Goal: Task Accomplishment & Management: Complete application form

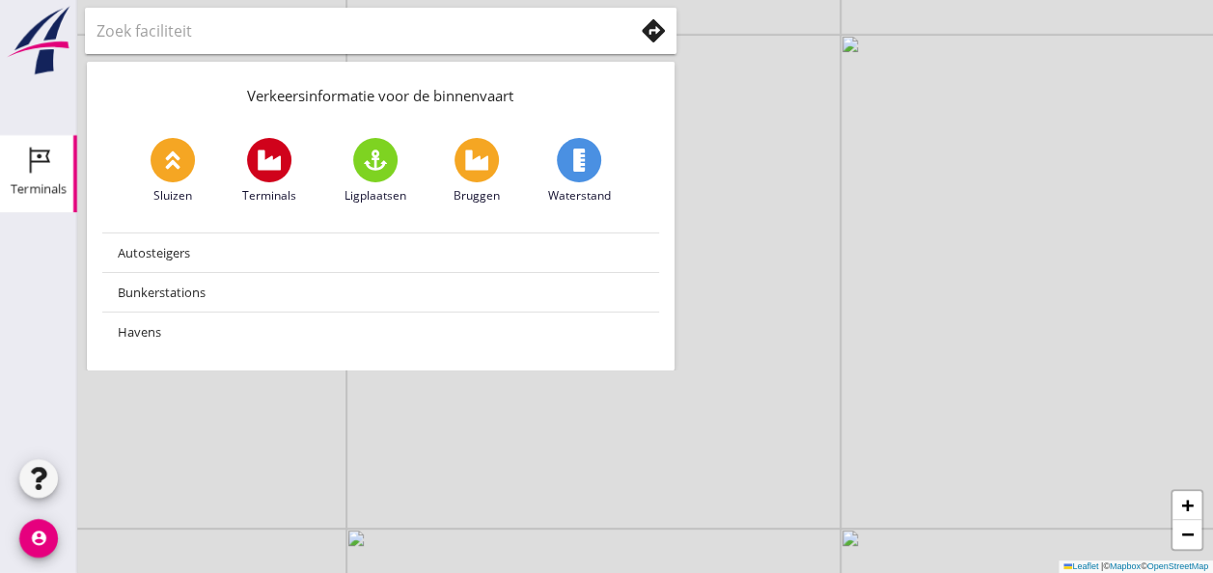
click at [41, 186] on div "Terminals" at bounding box center [39, 188] width 56 height 13
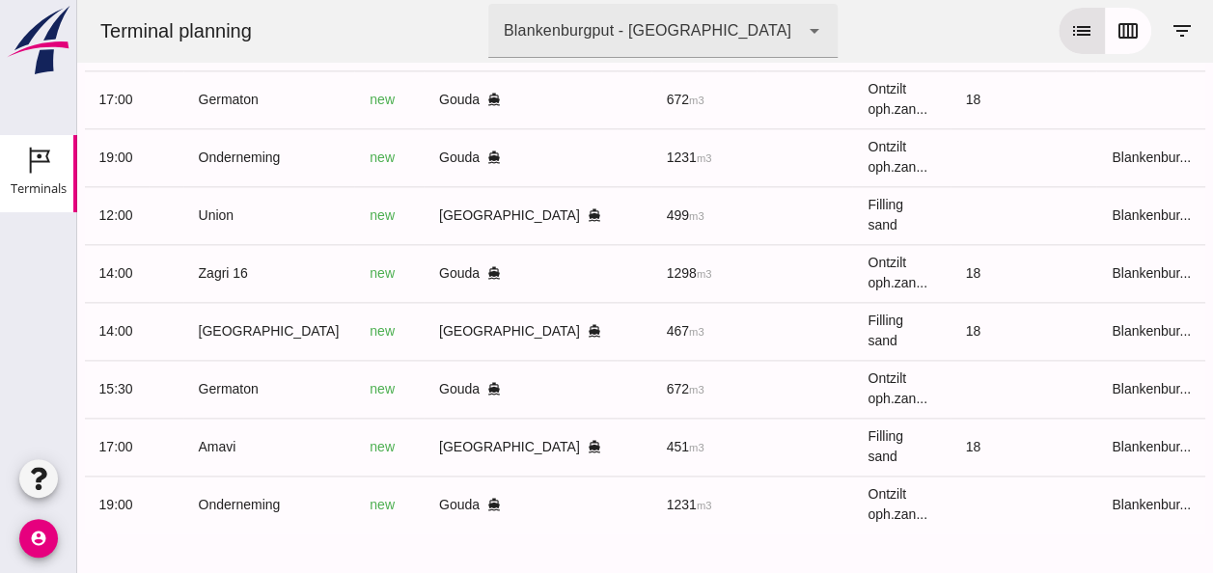
scroll to position [0, 498]
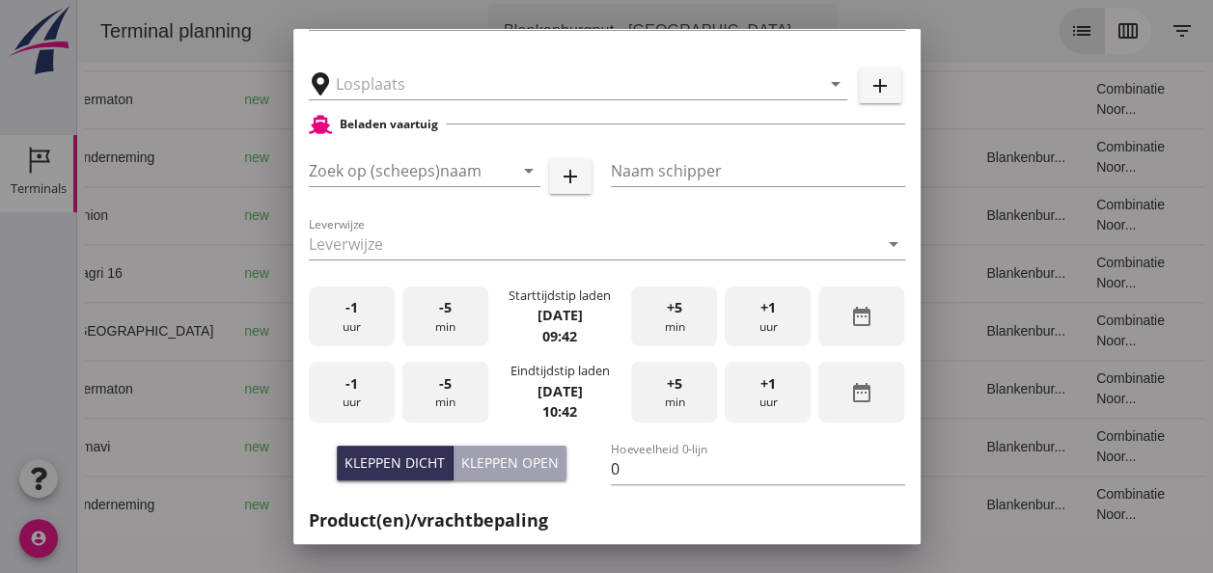
type input "[GEOGRAPHIC_DATA], [GEOGRAPHIC_DATA], [GEOGRAPHIC_DATA]"
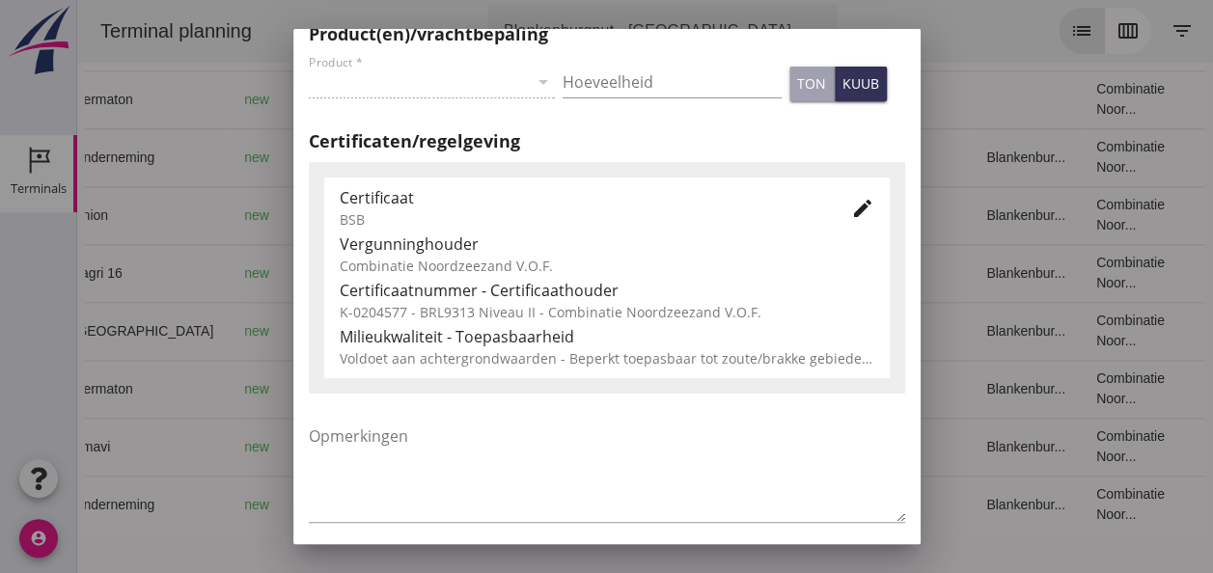
type input "[GEOGRAPHIC_DATA]"
type input "Ko Hoeve"
type input "467"
type input "Ophoogzand (6120)"
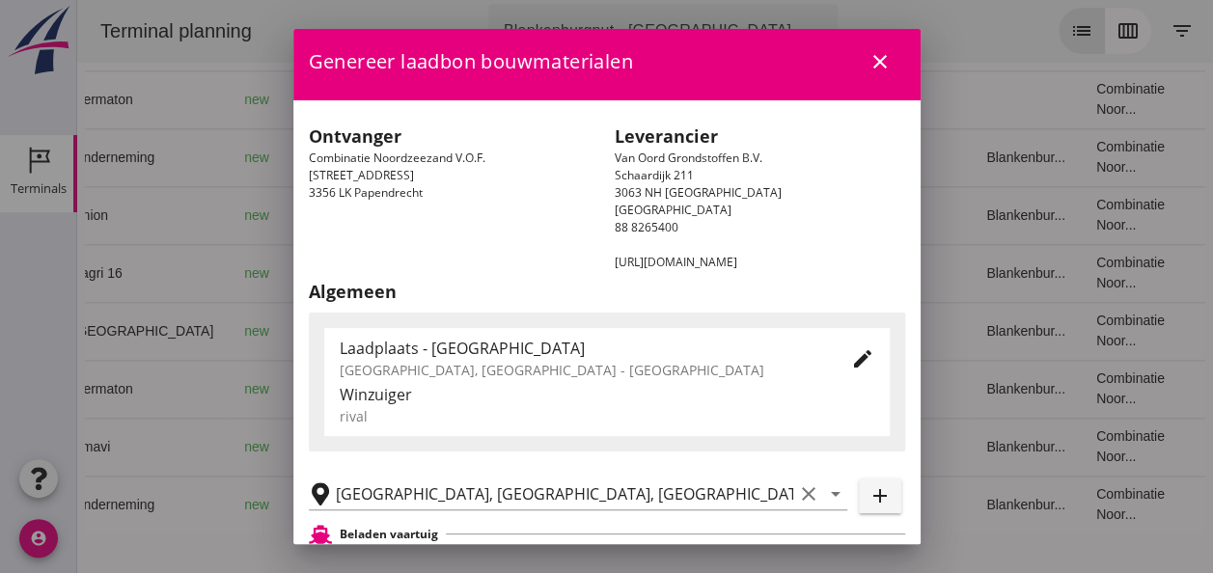
scroll to position [0, 0]
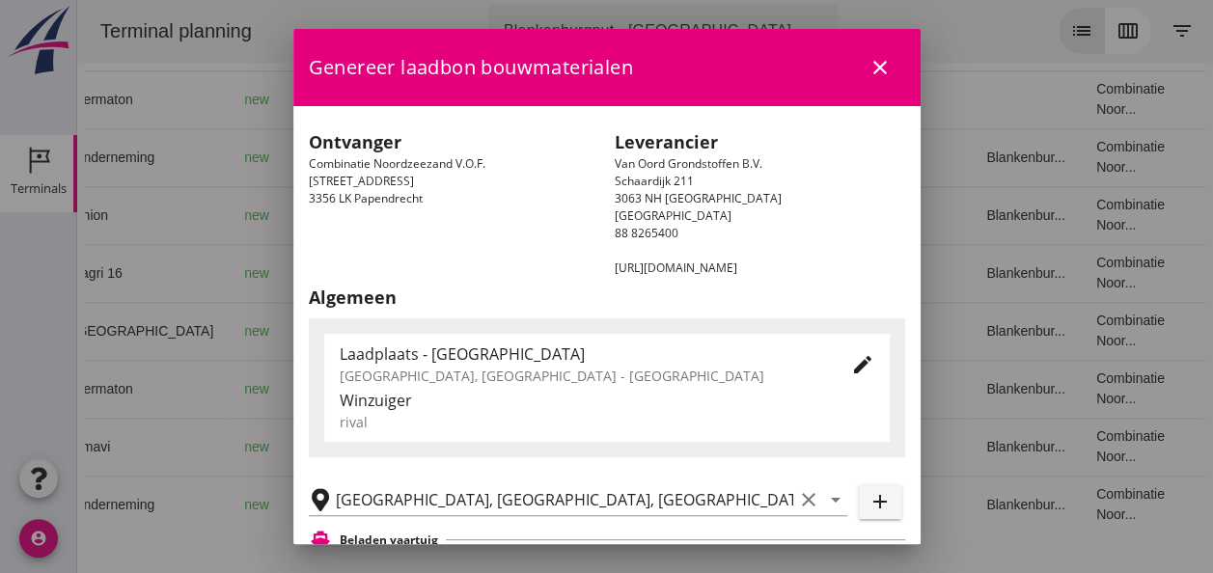
click at [869, 66] on icon "close" at bounding box center [880, 67] width 23 height 23
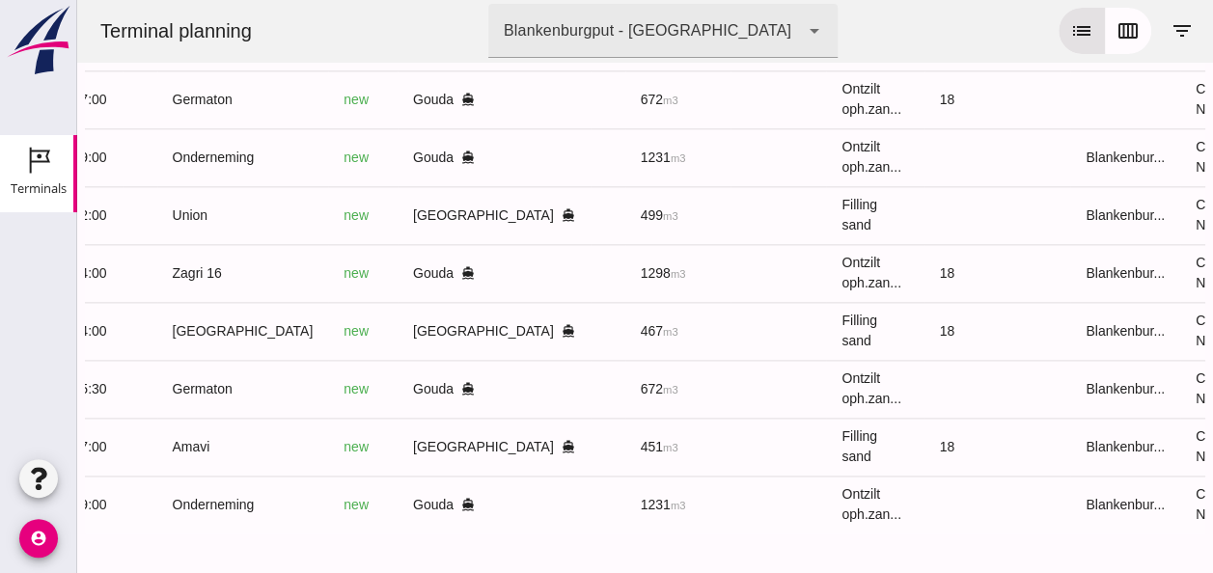
scroll to position [0, 498]
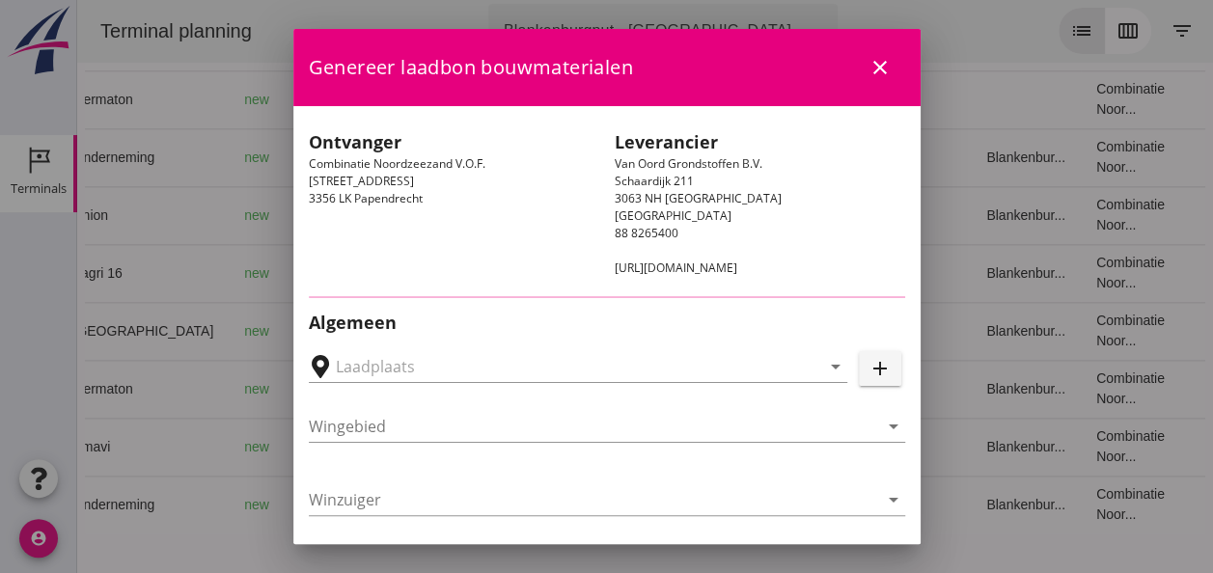
type input "[GEOGRAPHIC_DATA], [GEOGRAPHIC_DATA], [GEOGRAPHIC_DATA]"
type input "Amavi"
type input "[PERSON_NAME]"
type input "451"
type input "Ophoogzand (6120)"
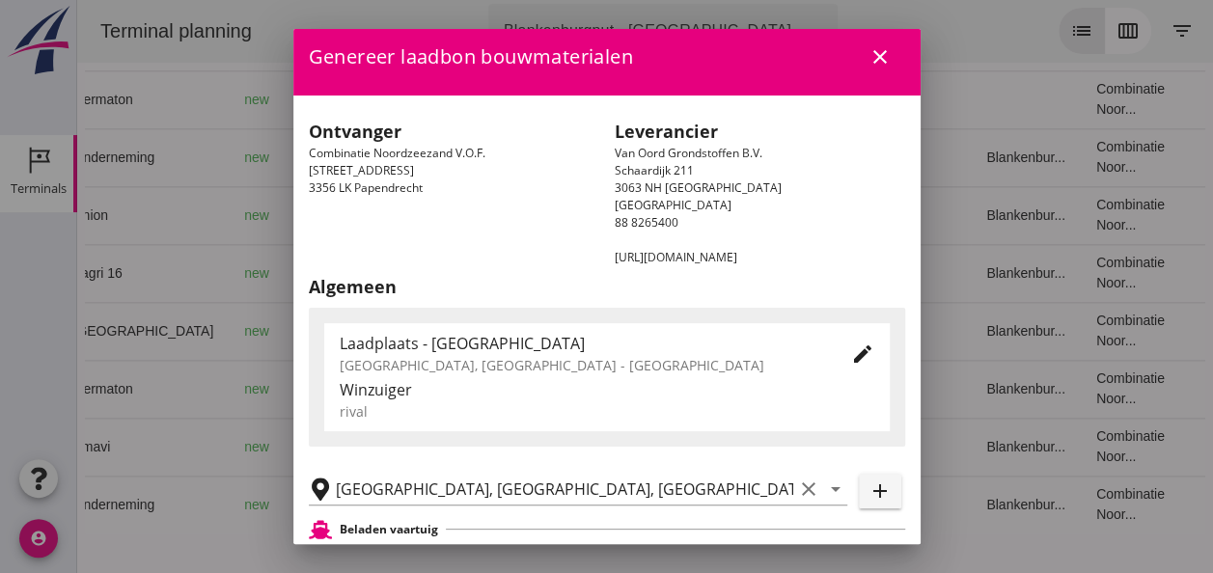
scroll to position [0, 0]
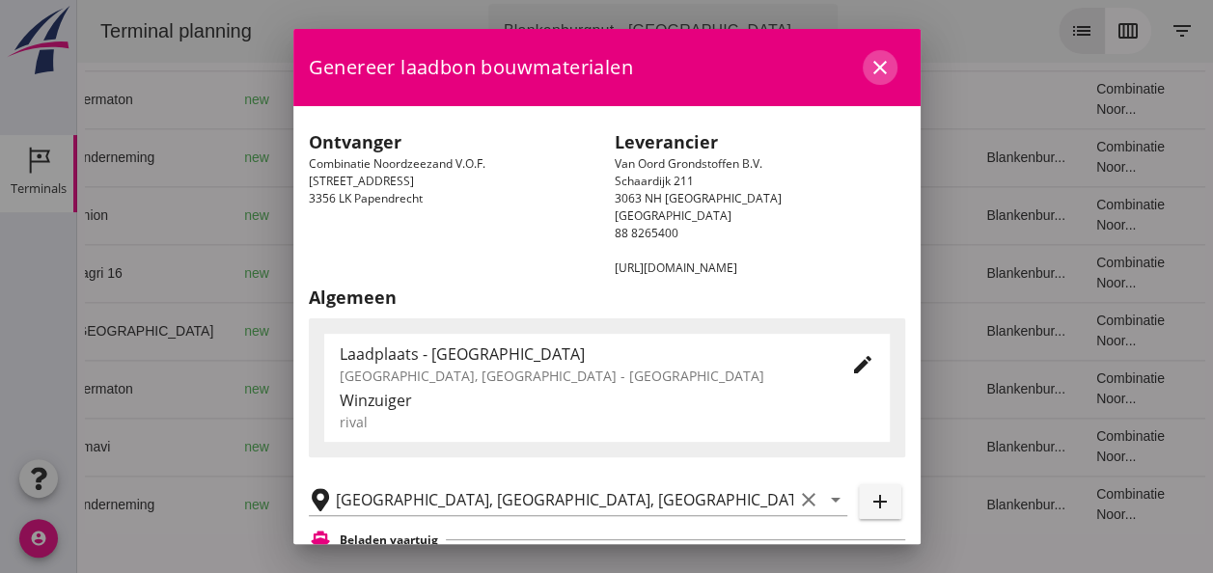
click at [869, 71] on icon "close" at bounding box center [880, 67] width 23 height 23
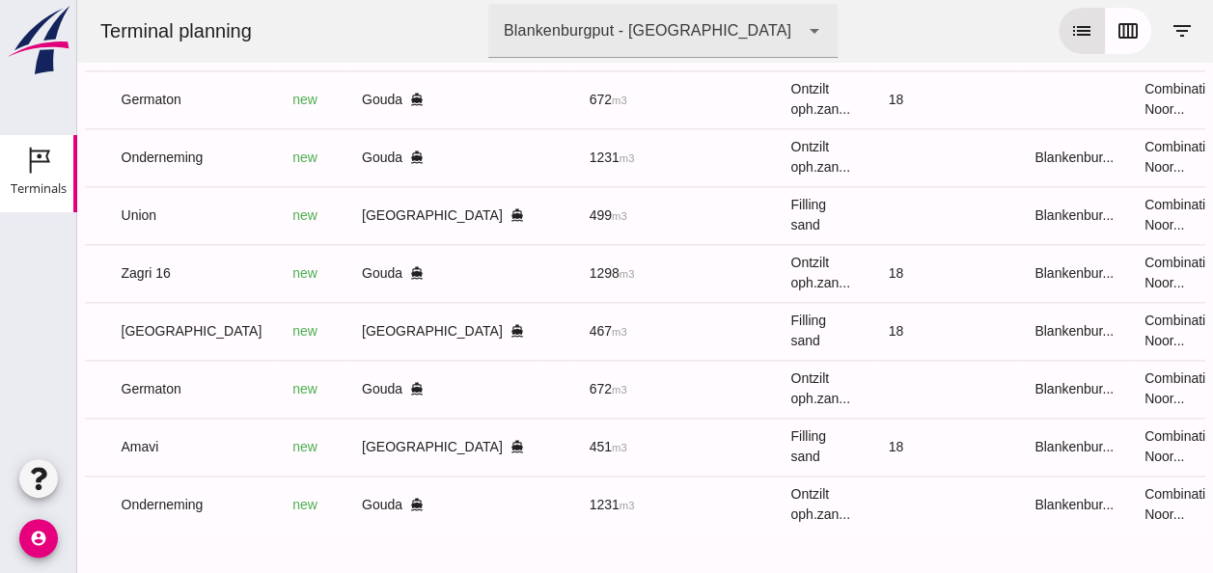
scroll to position [0, 498]
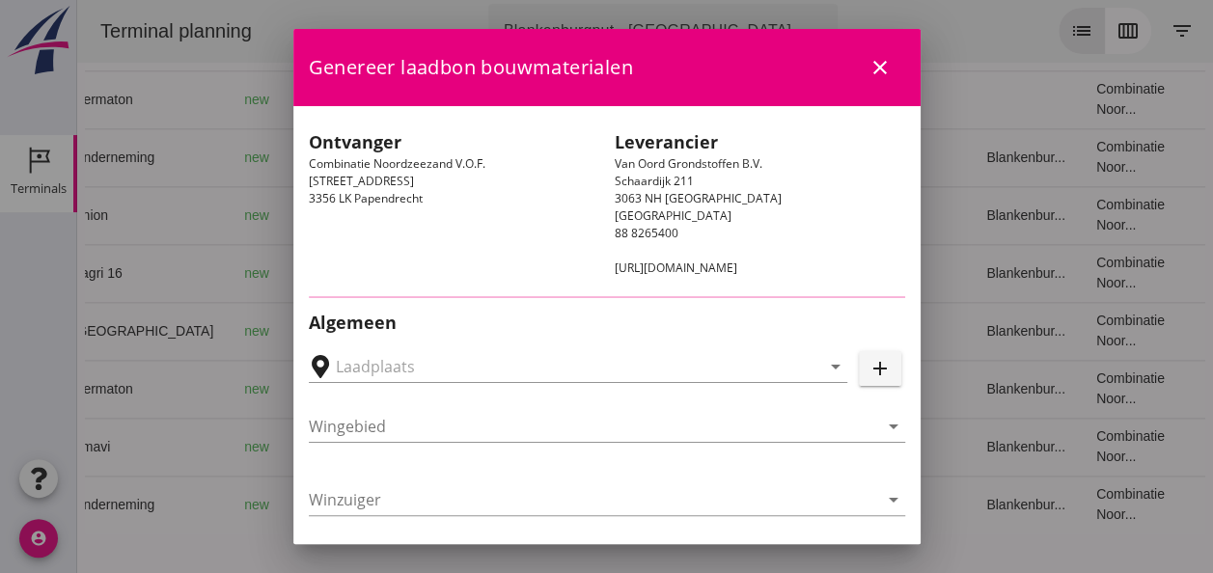
type input "[GEOGRAPHIC_DATA], [GEOGRAPHIC_DATA], [GEOGRAPHIC_DATA]"
type input "Union"
type input "[PERSON_NAME]"
type input "480"
type input "Ophoogzand (6120)"
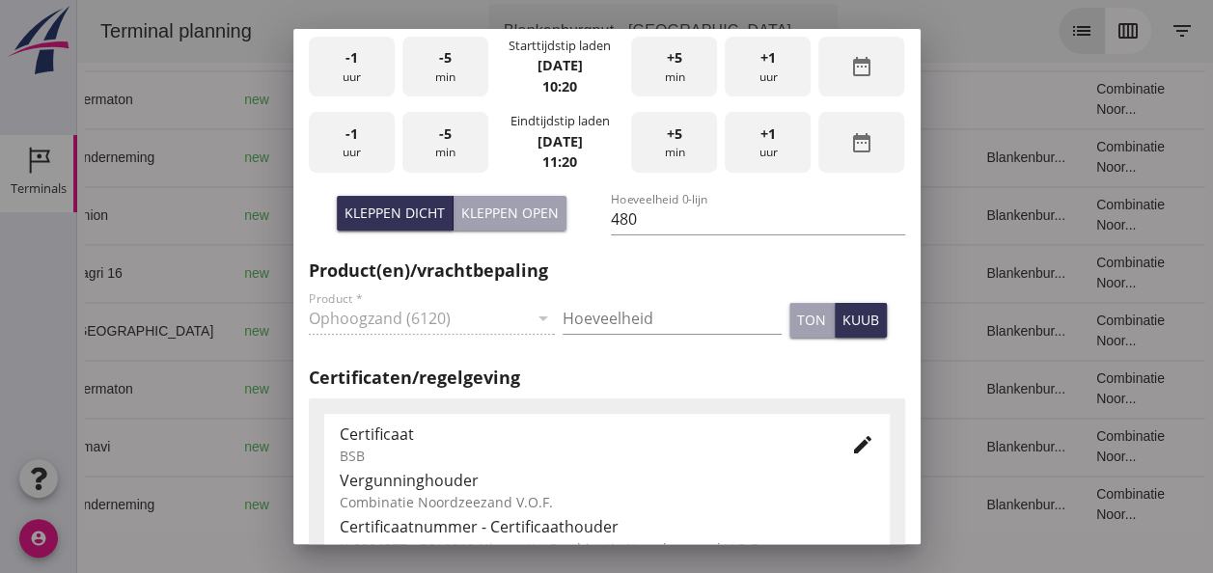
scroll to position [0, 0]
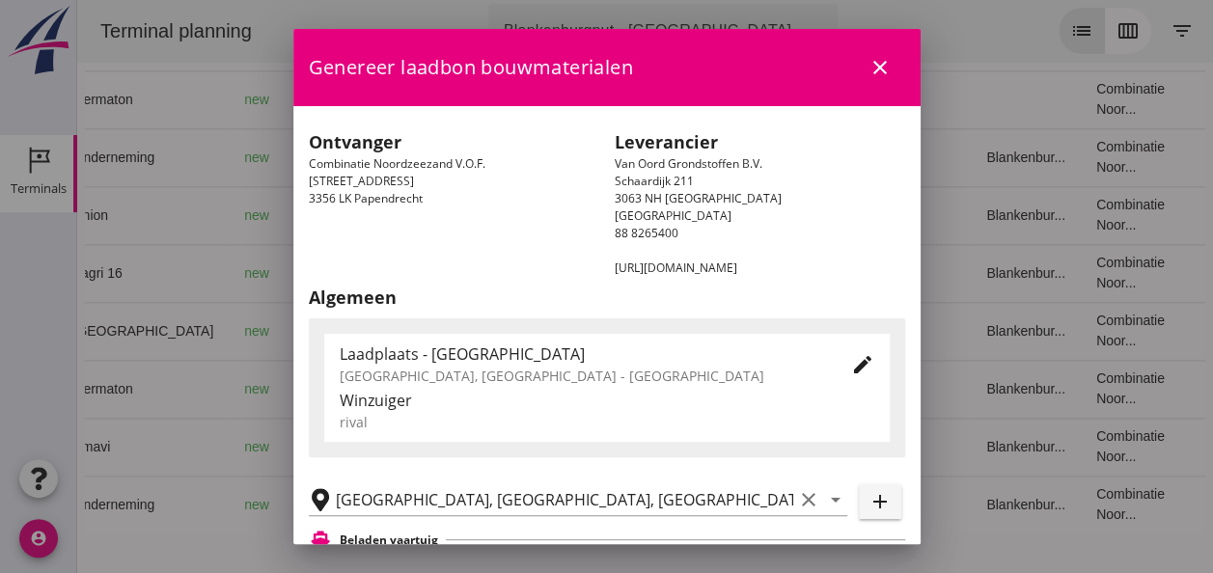
click at [869, 68] on icon "close" at bounding box center [880, 67] width 23 height 23
